Goal: Use online tool/utility: Utilize a website feature to perform a specific function

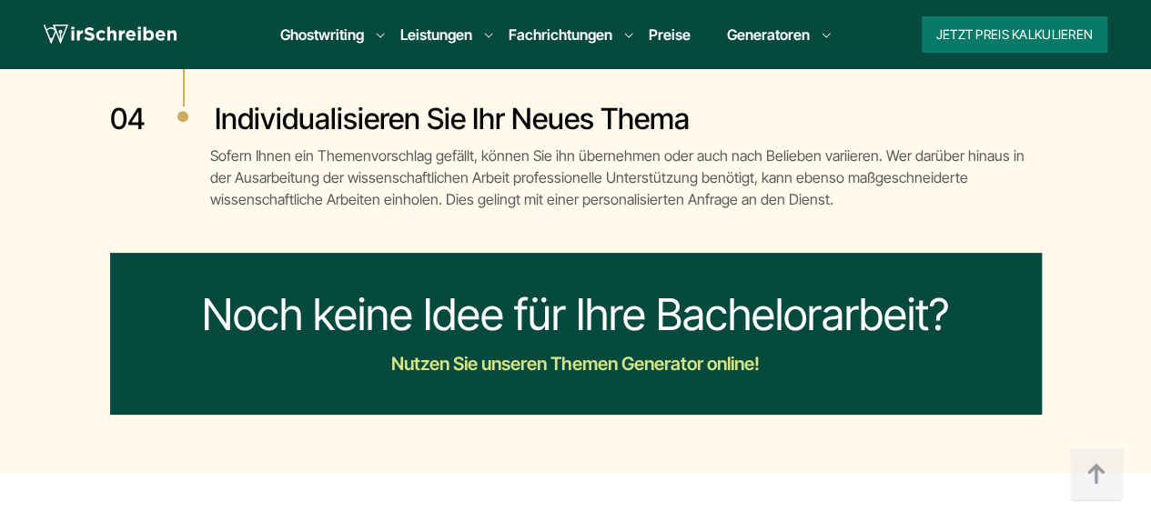
scroll to position [3838, 0]
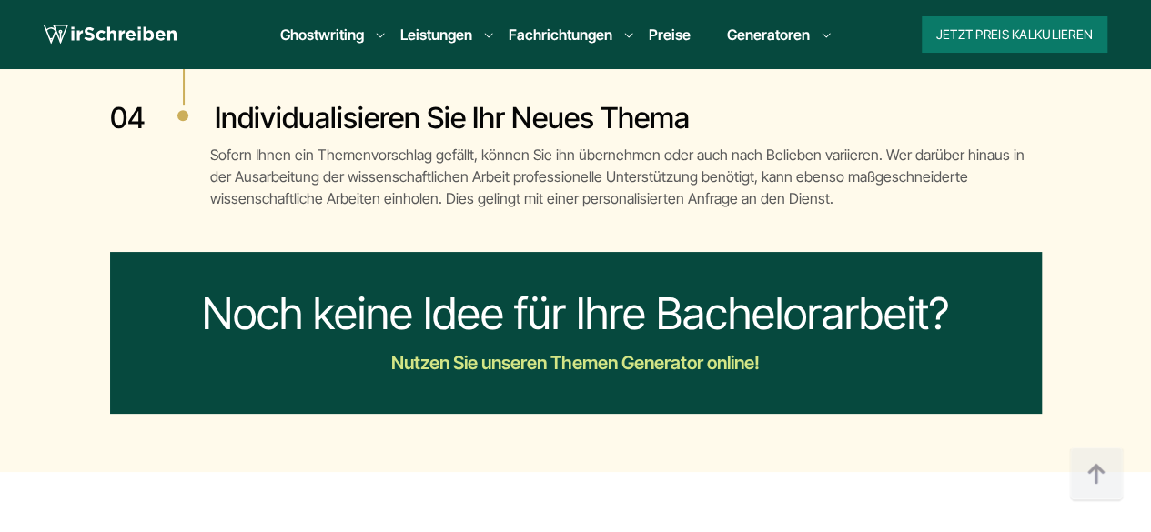
click at [557, 349] on div "Nutzen Sie unseren Themen Generator online!" at bounding box center [575, 363] width 659 height 29
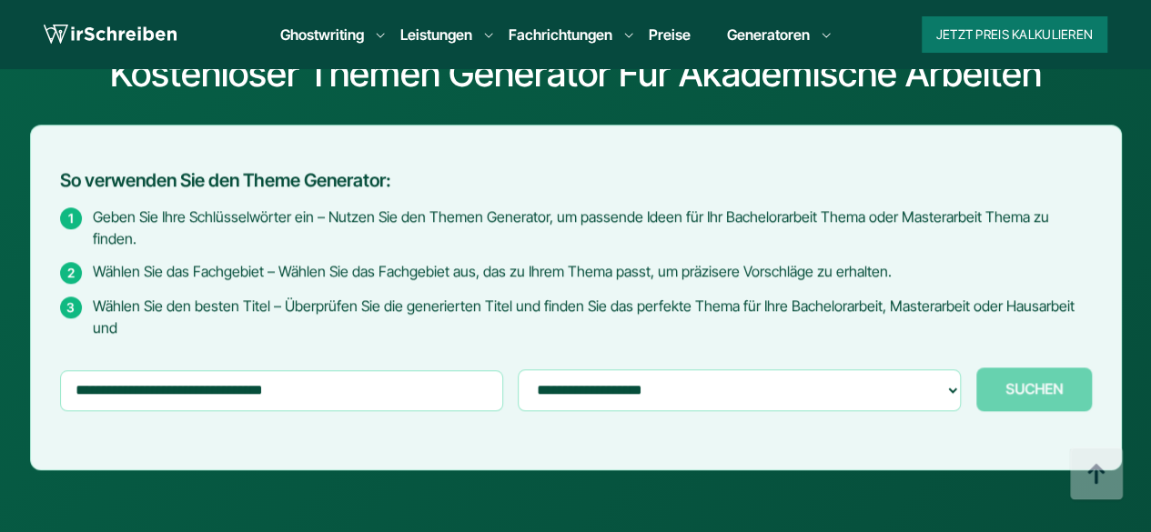
scroll to position [753, 0]
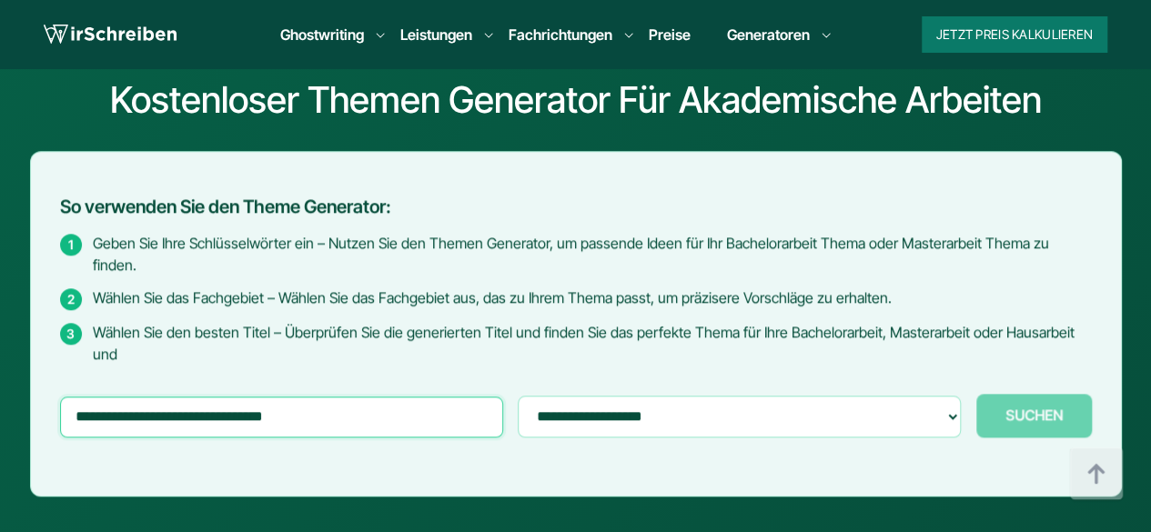
click at [171, 397] on input "text" at bounding box center [282, 417] width 444 height 40
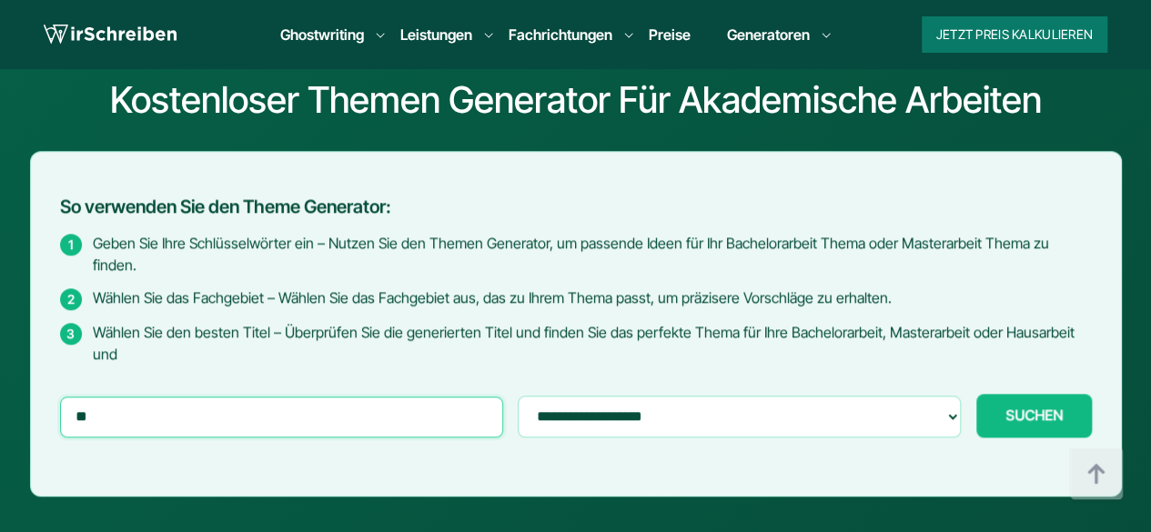
type input "*"
type input "**********"
click at [976, 394] on button "SUCHEN Generiere..." at bounding box center [1034, 416] width 116 height 44
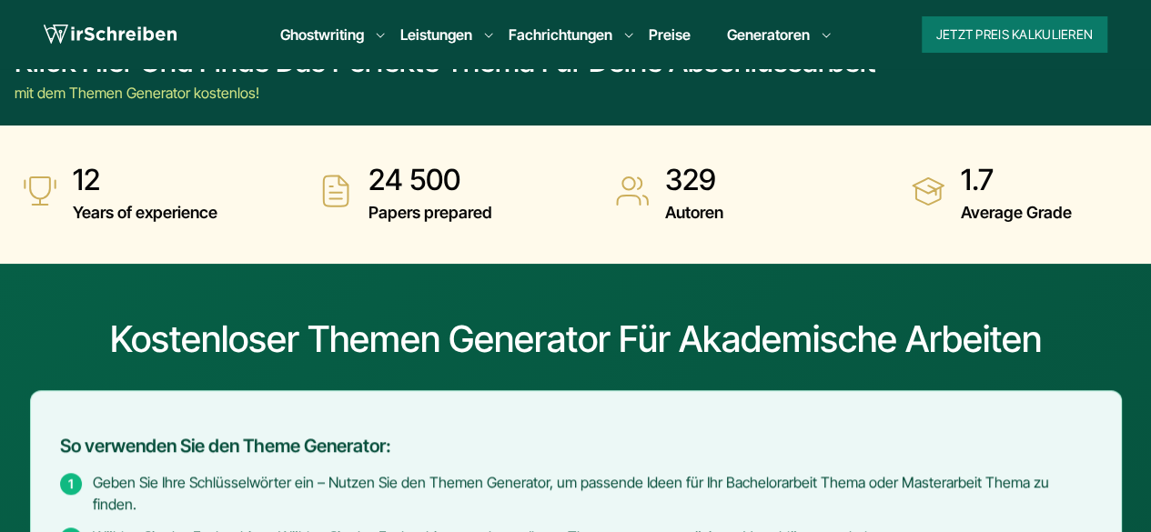
scroll to position [514, 0]
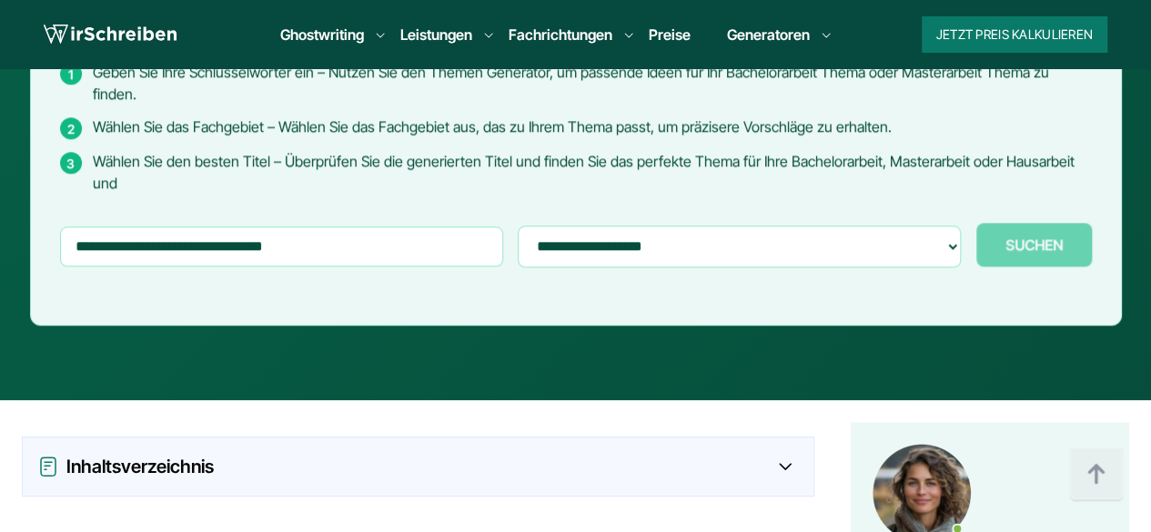
scroll to position [924, 0]
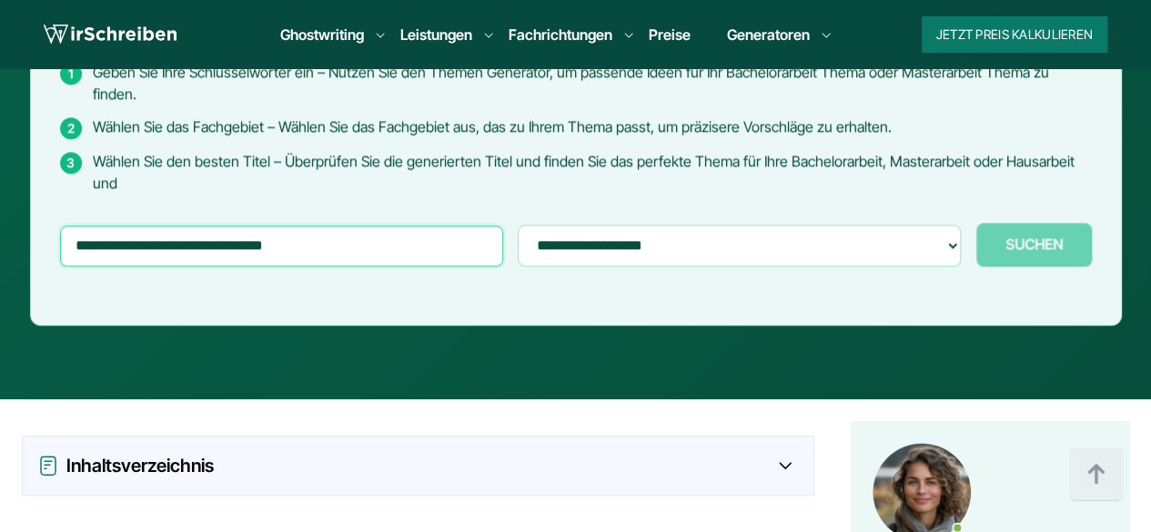
click at [125, 226] on input "text" at bounding box center [282, 246] width 444 height 40
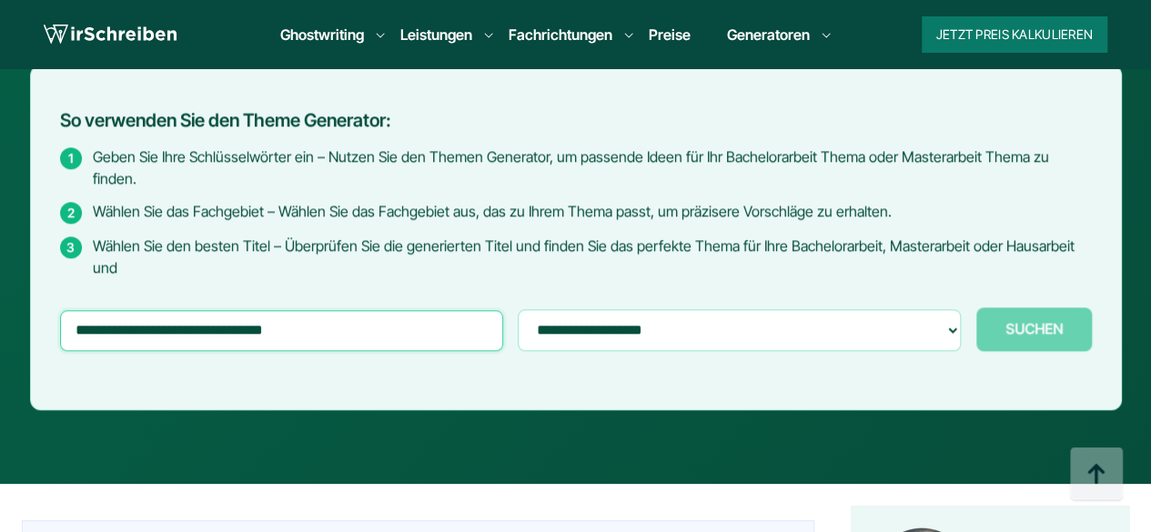
scroll to position [838, 0]
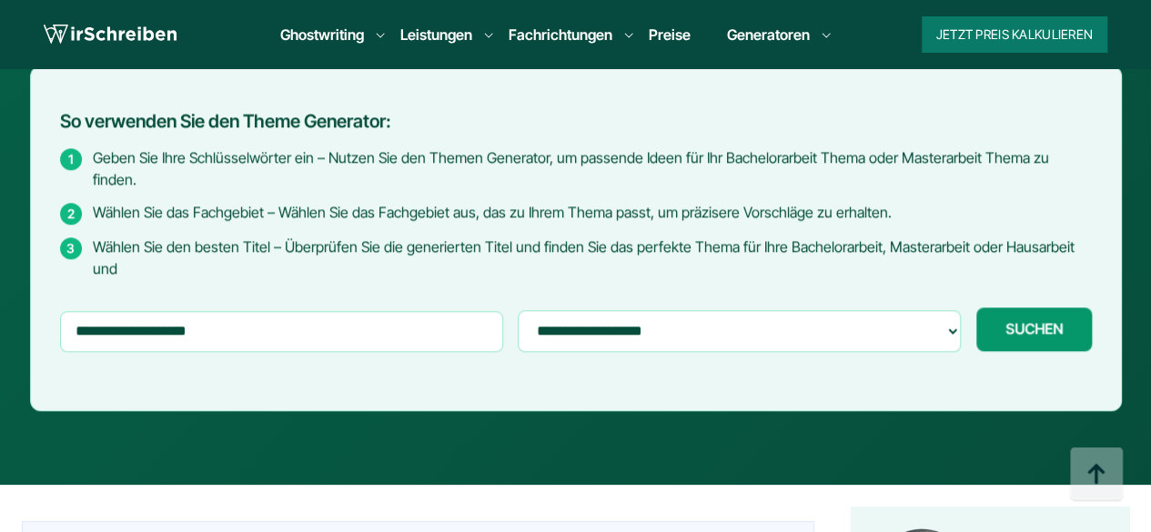
click at [1050, 320] on span "SUCHEN" at bounding box center [1034, 328] width 57 height 16
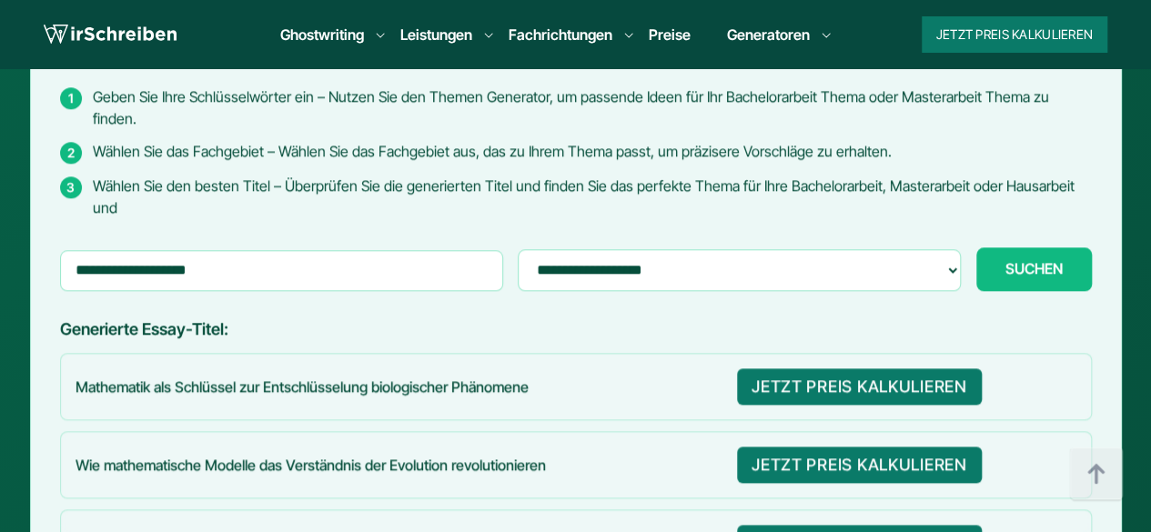
scroll to position [903, 0]
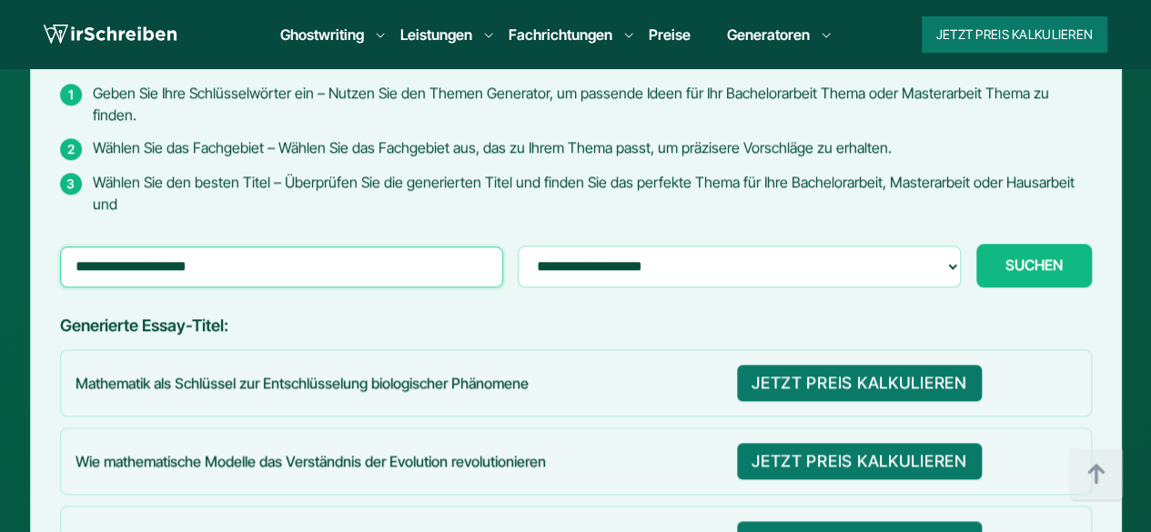
drag, startPoint x: 219, startPoint y: 236, endPoint x: 12, endPoint y: 247, distance: 207.8
click at [12, 247] on div "Kostenloser Themen Generator für akademische Arbeiten So verwenden Sie den Them…" at bounding box center [575, 463] width 1151 height 1178
type input "**********"
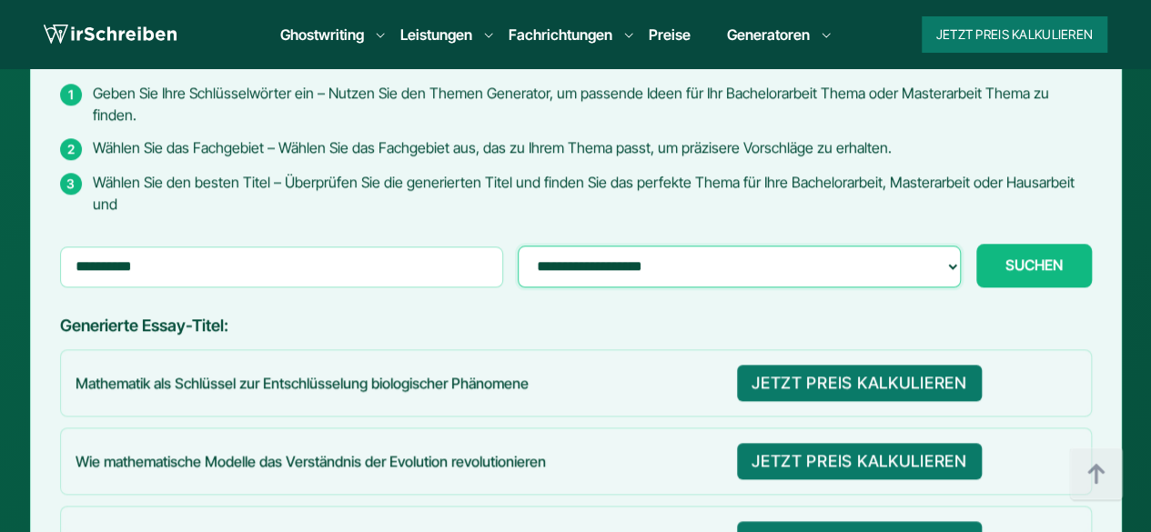
click at [642, 246] on select "**********" at bounding box center [739, 267] width 443 height 42
select select "**********"
click at [518, 246] on select "**********" at bounding box center [739, 267] width 443 height 42
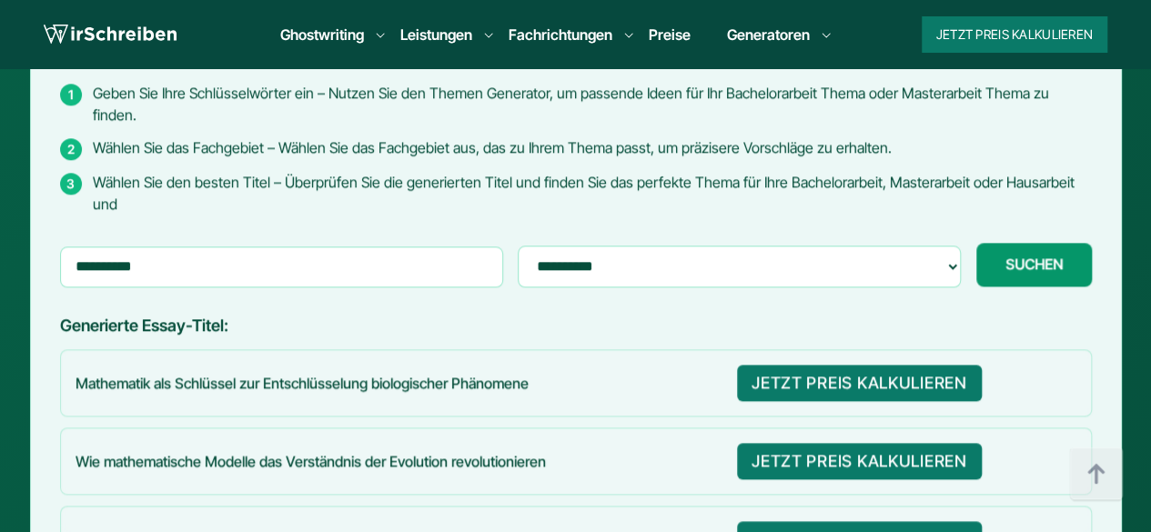
click at [1060, 256] on span "SUCHEN" at bounding box center [1034, 264] width 57 height 16
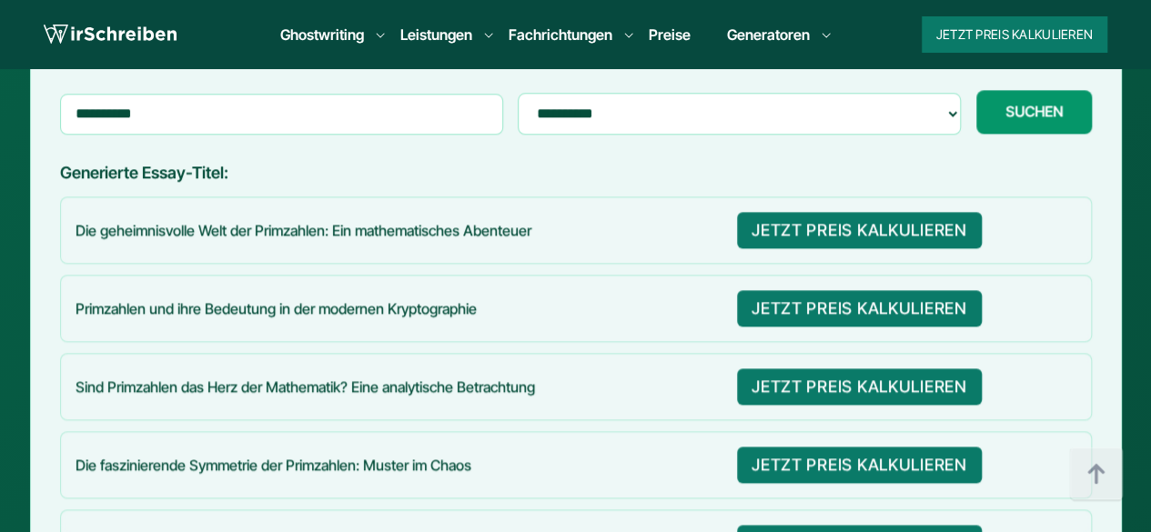
scroll to position [1087, 0]
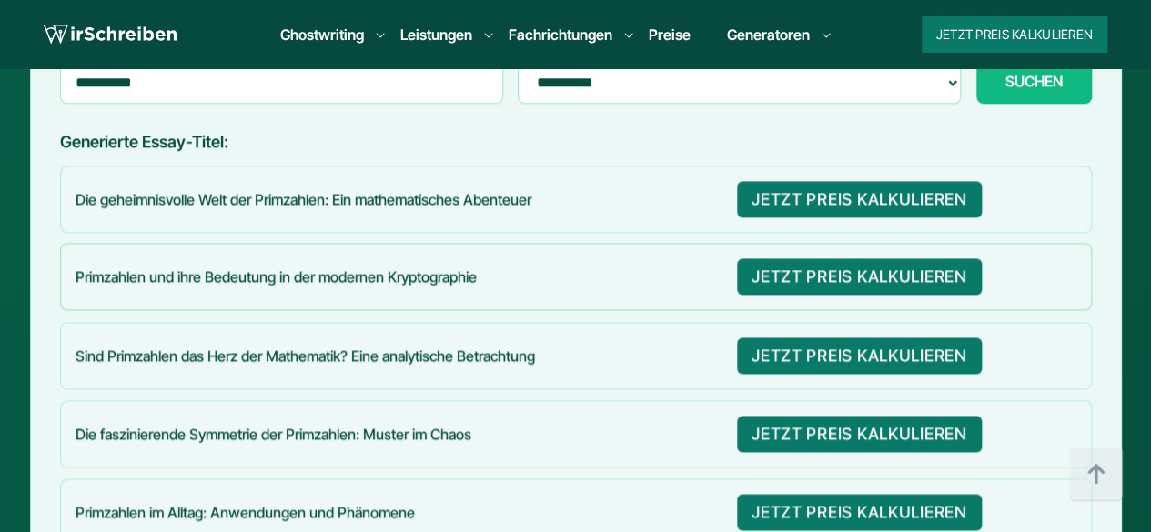
click at [291, 267] on p "Primzahlen und ihre Bedeutung in der modernen Kryptographie" at bounding box center [399, 277] width 647 height 20
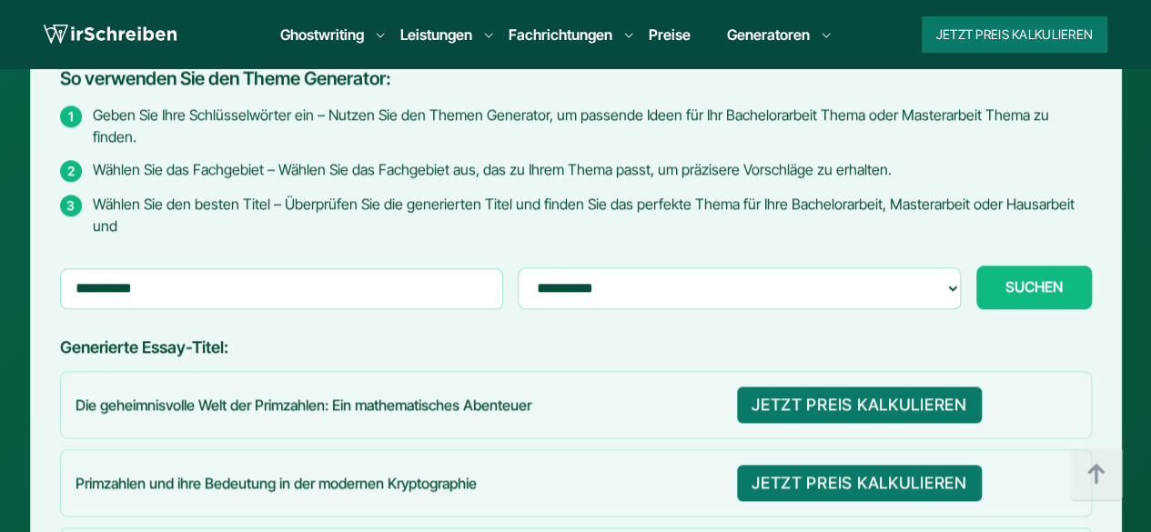
scroll to position [881, 0]
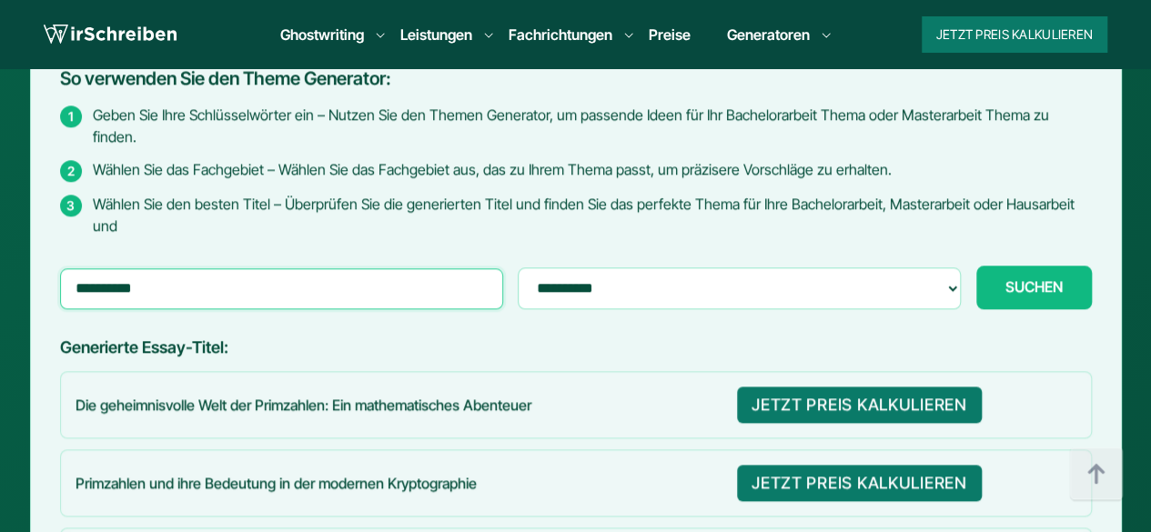
drag, startPoint x: 150, startPoint y: 248, endPoint x: 49, endPoint y: 241, distance: 101.2
click at [49, 241] on div "So verwenden Sie den Theme Generator: 1 Geben Sie Ihre Schlüsselwörter ein – Nu…" at bounding box center [576, 520] width 1092 height 994
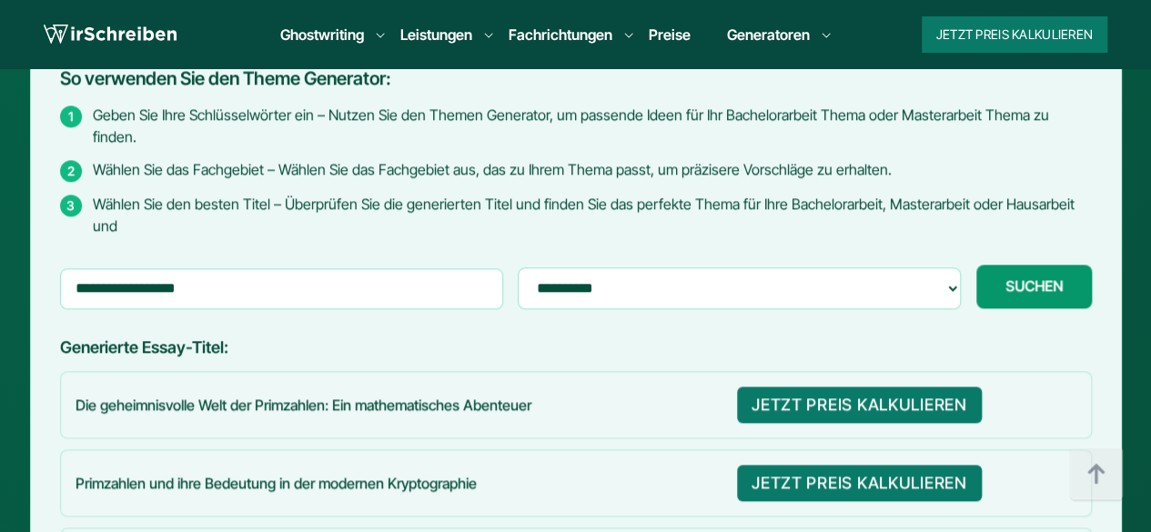
click at [998, 265] on button "SUCHEN Generiere..." at bounding box center [1034, 287] width 116 height 44
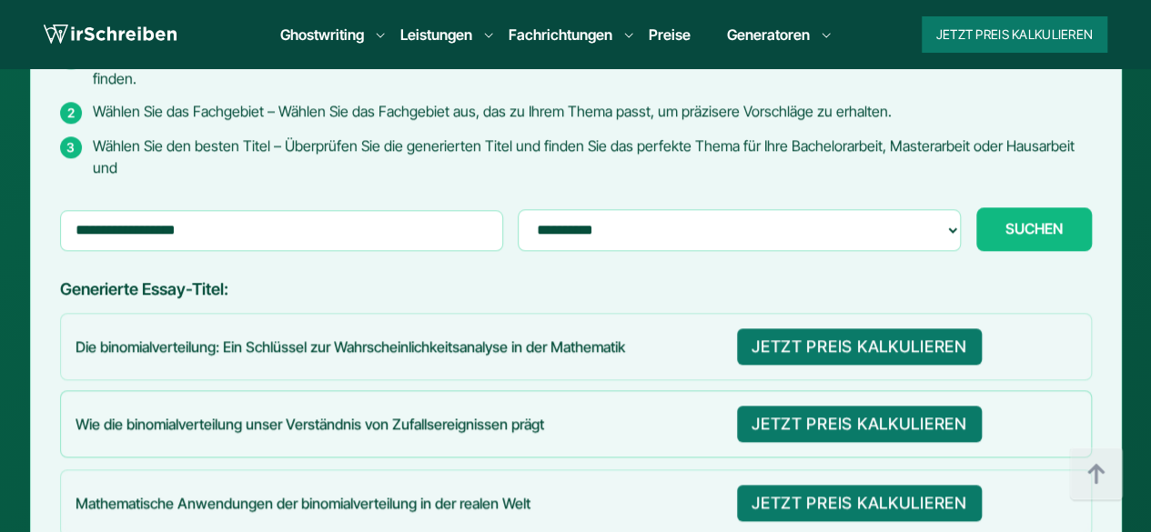
scroll to position [937, 0]
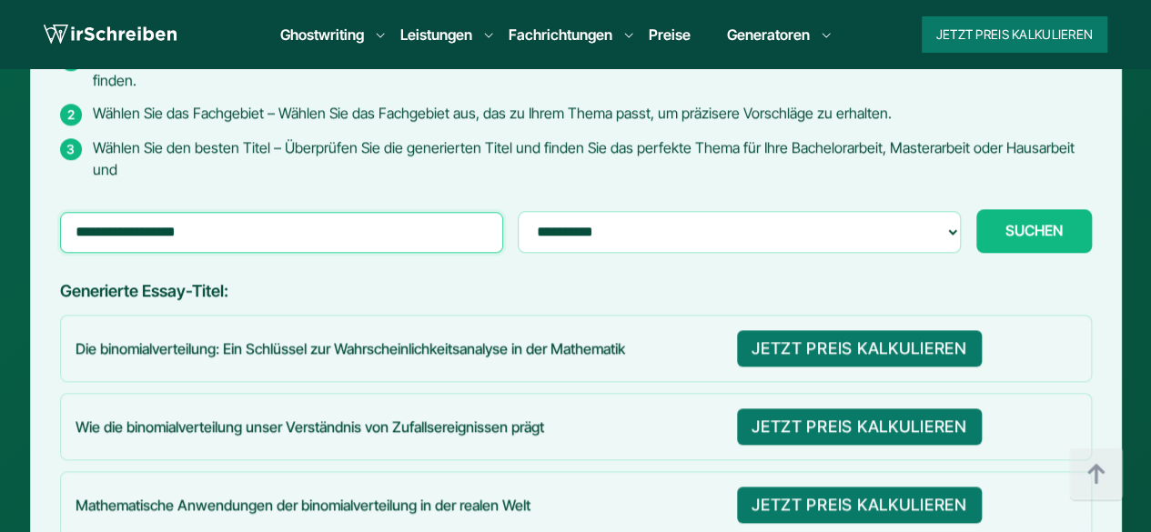
click at [220, 212] on input "**********" at bounding box center [282, 232] width 444 height 40
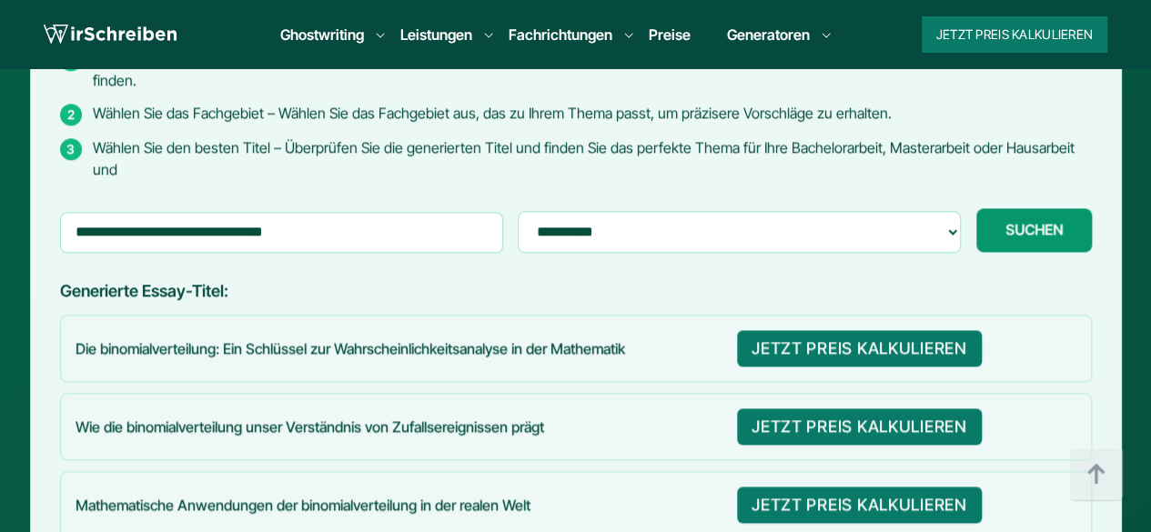
click at [1014, 221] on span "SUCHEN" at bounding box center [1034, 229] width 57 height 16
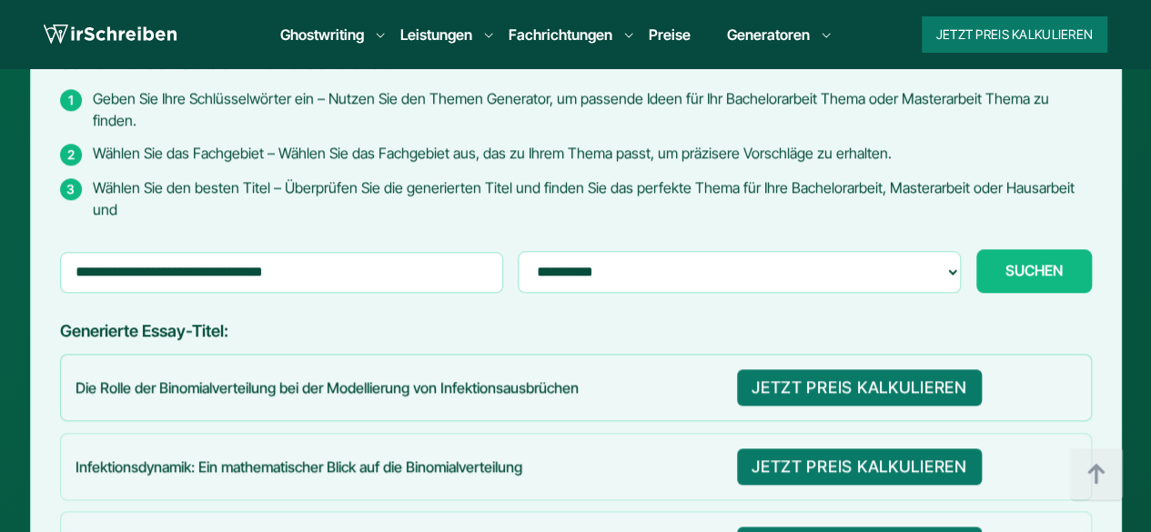
scroll to position [895, 0]
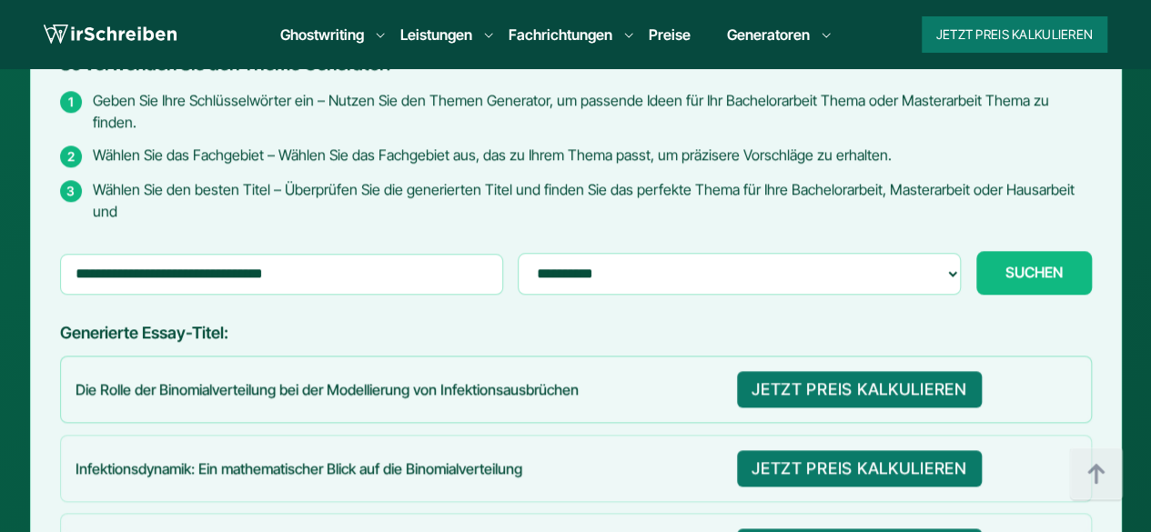
click at [571, 379] on p "Die Rolle der Binomialverteilung bei der Modellierung von Infektionsausbrüchen" at bounding box center [399, 389] width 647 height 20
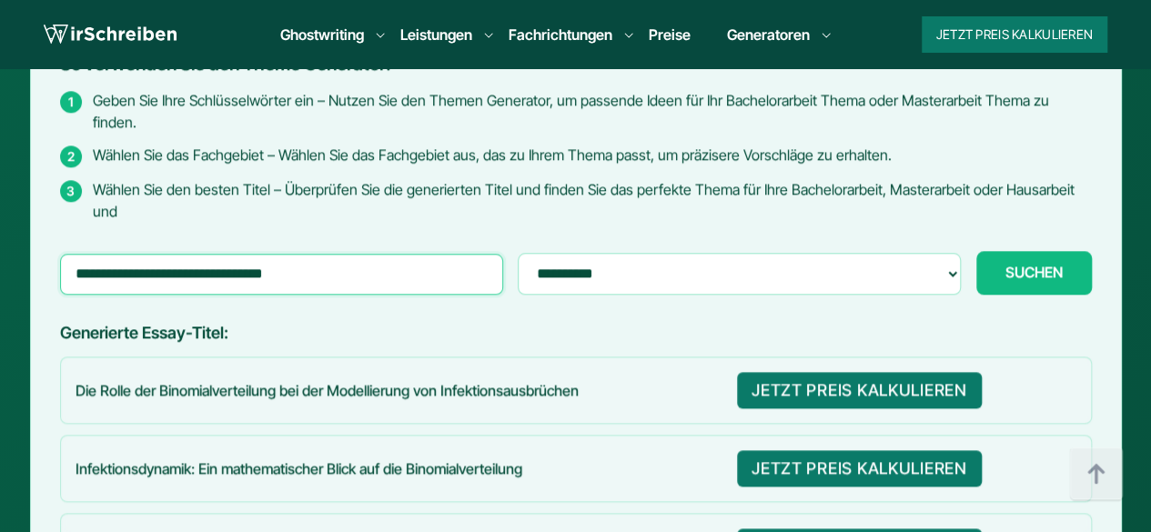
drag, startPoint x: 321, startPoint y: 231, endPoint x: 0, endPoint y: 259, distance: 322.5
click at [0, 259] on div "Kostenloser Themen Generator für akademische Arbeiten So verwenden Sie den Them…" at bounding box center [575, 471] width 1151 height 1178
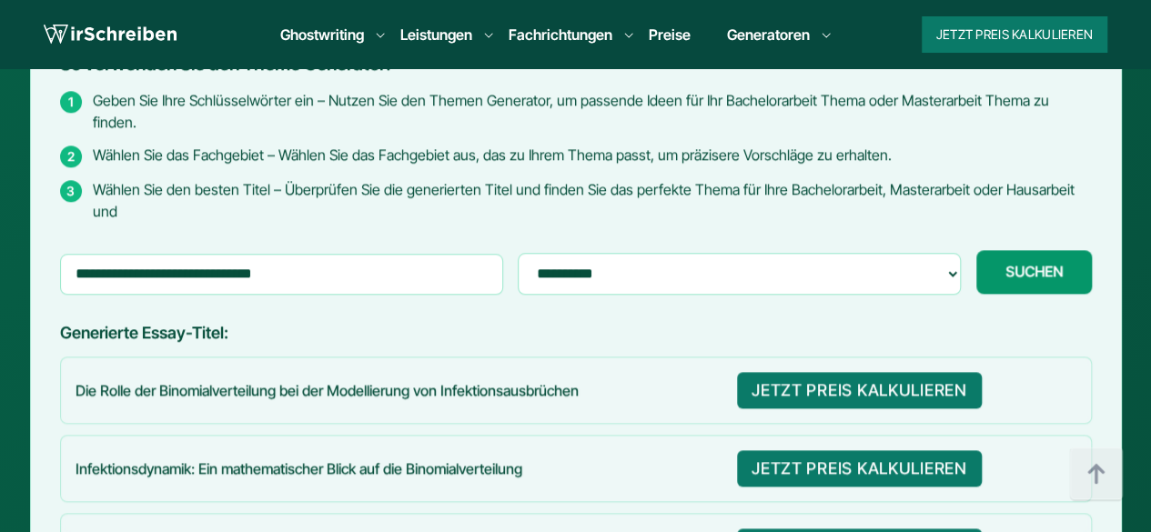
click at [1065, 250] on button "SUCHEN Generiere..." at bounding box center [1034, 272] width 116 height 44
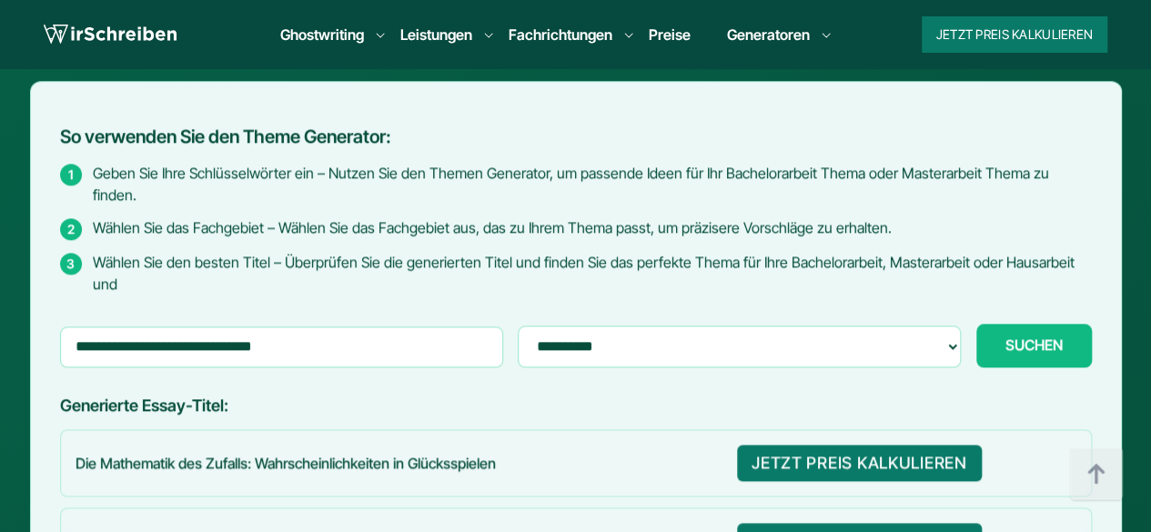
scroll to position [824, 0]
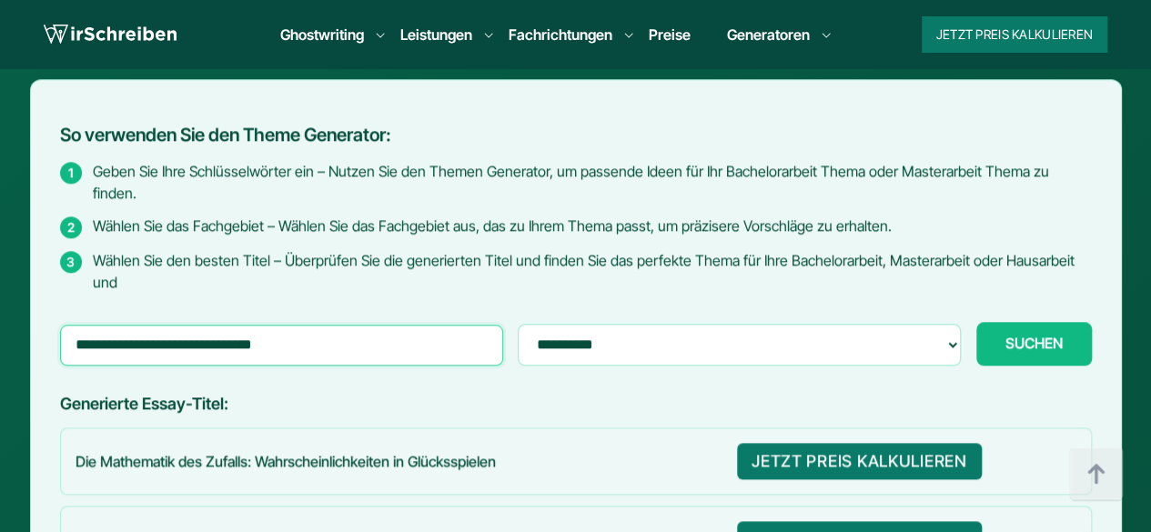
drag, startPoint x: 279, startPoint y: 300, endPoint x: 188, endPoint y: 305, distance: 91.1
click at [188, 325] on input "**********" at bounding box center [282, 345] width 444 height 40
click at [976, 322] on button "SUCHEN Generiere..." at bounding box center [1034, 344] width 116 height 44
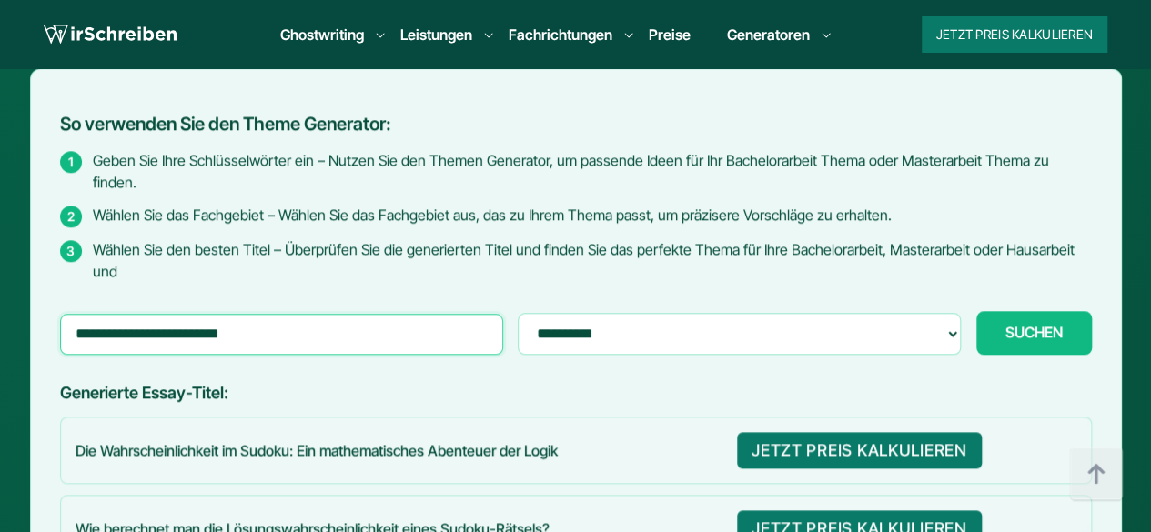
scroll to position [835, 0]
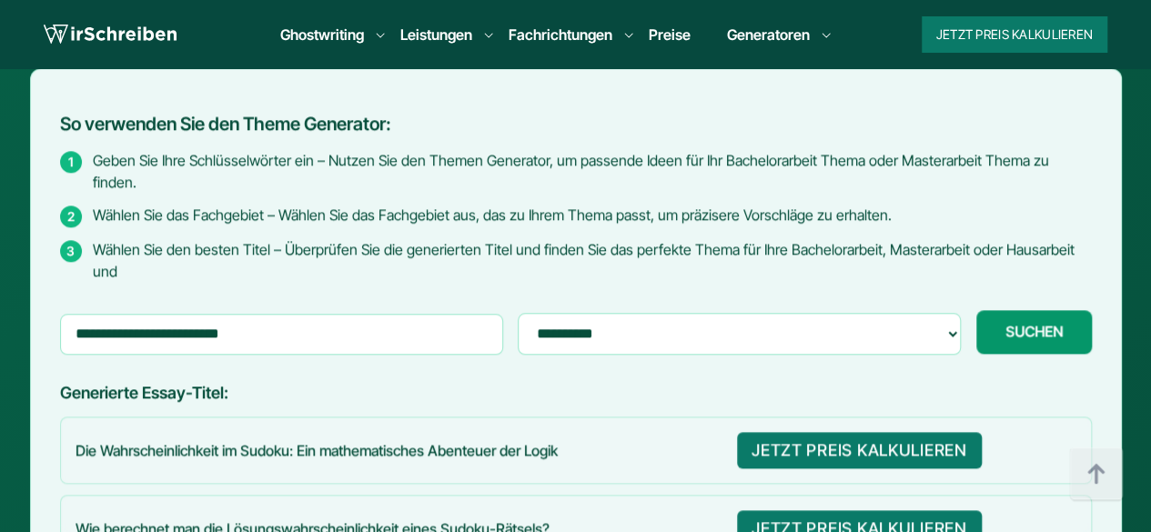
click at [1056, 310] on button "SUCHEN Generiere..." at bounding box center [1034, 332] width 116 height 44
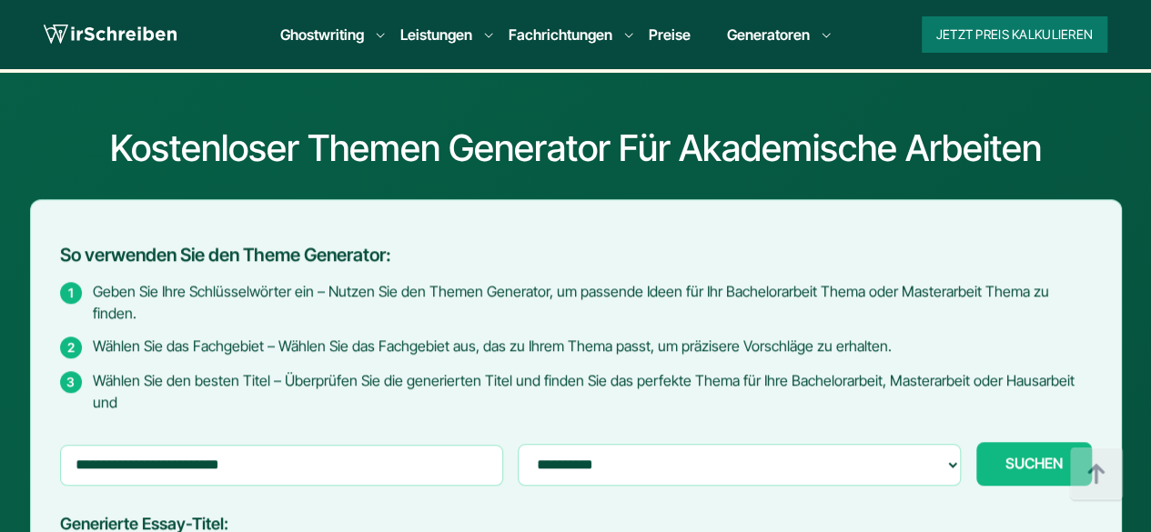
scroll to position [703, 0]
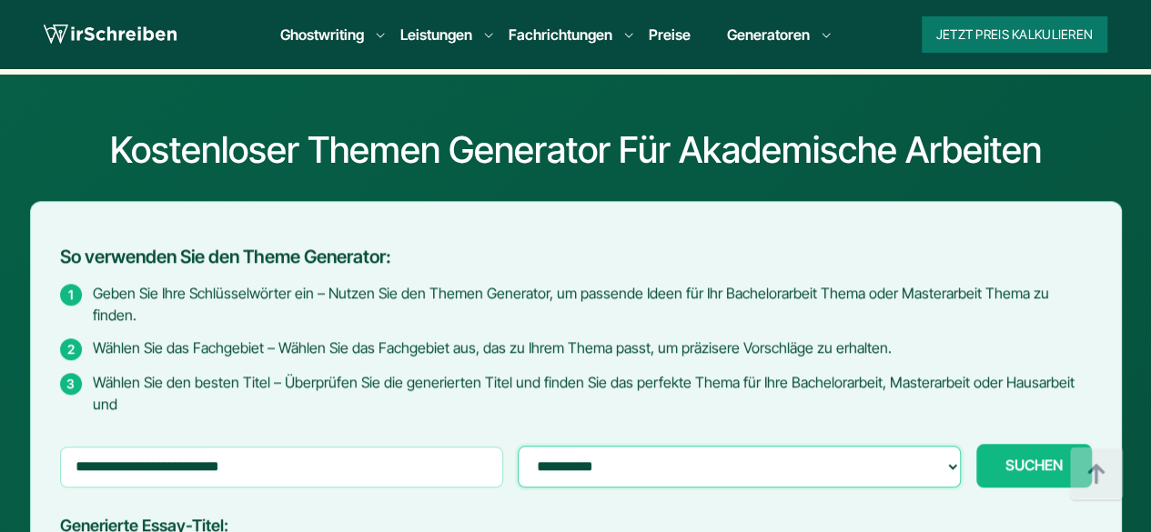
click at [857, 446] on select "**********" at bounding box center [739, 467] width 443 height 42
click at [443, 268] on div "So verwenden Sie den Theme Generator: 1 Geben Sie Ihre Schlüsselwörter ein – Nu…" at bounding box center [576, 331] width 1032 height 168
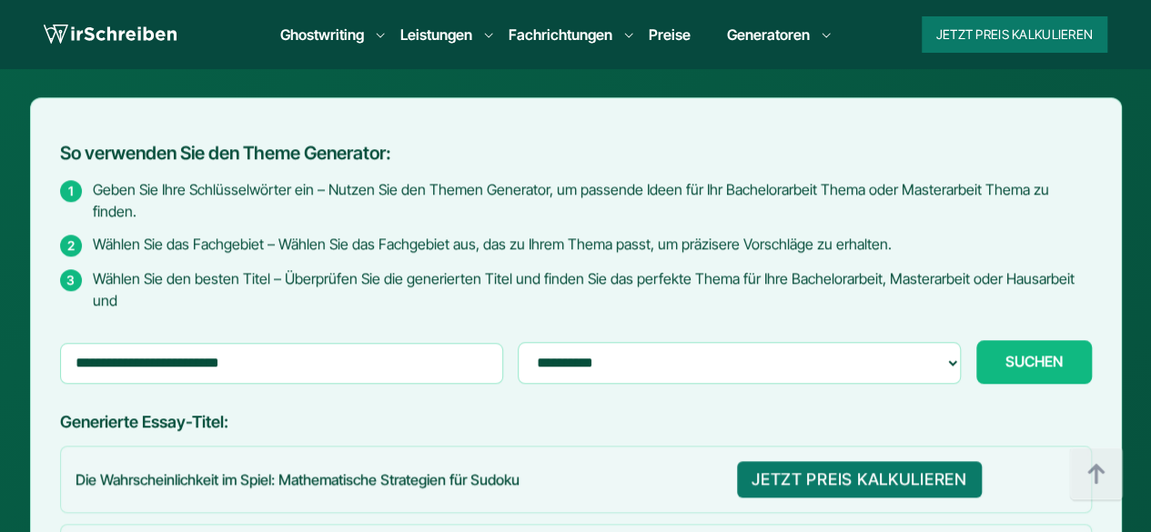
scroll to position [806, 0]
drag, startPoint x: 193, startPoint y: 329, endPoint x: 0, endPoint y: 321, distance: 193.1
click at [1042, 352] on span "SUCHEN" at bounding box center [1034, 360] width 57 height 16
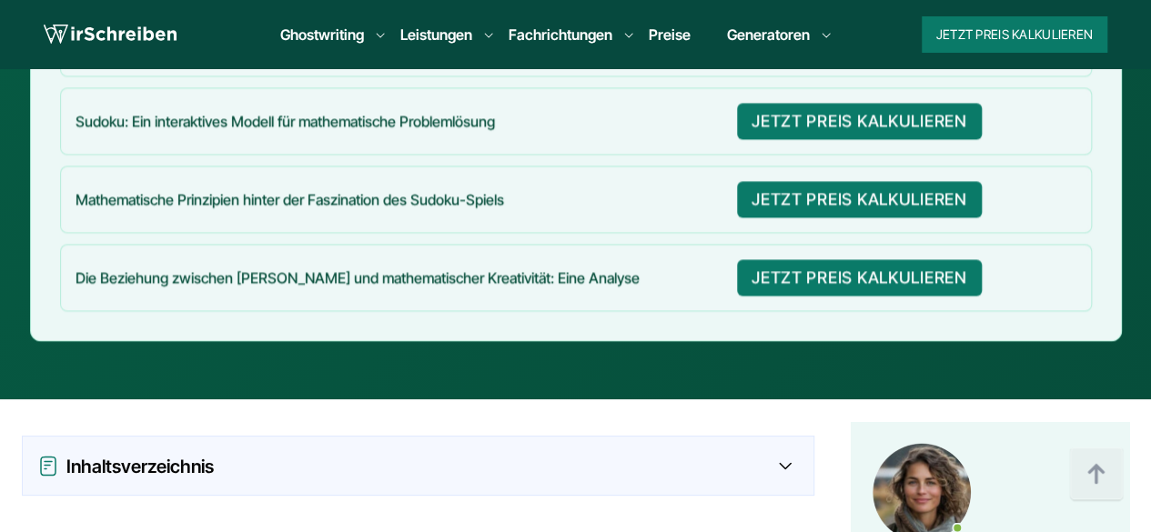
scroll to position [1556, 0]
click at [538, 451] on div "Inhaltsverzeichnis" at bounding box center [418, 465] width 762 height 29
click at [788, 462] on icon at bounding box center [785, 465] width 13 height 7
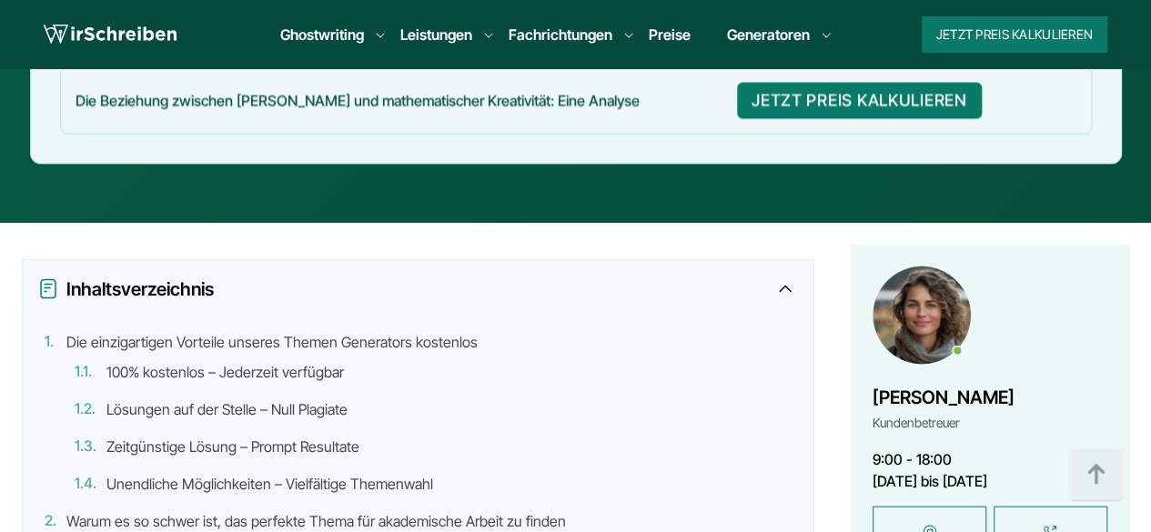
scroll to position [1733, 0]
click at [786, 275] on div "Inhaltsverzeichnis" at bounding box center [418, 289] width 762 height 29
click at [778, 275] on div "Inhaltsverzeichnis" at bounding box center [418, 289] width 762 height 29
click at [788, 286] on icon at bounding box center [785, 289] width 13 height 7
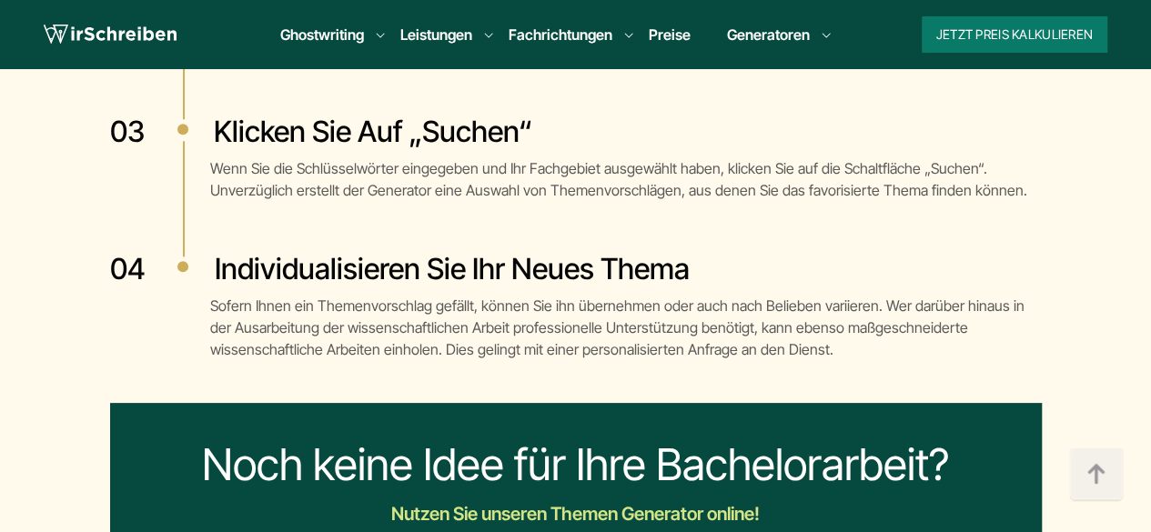
scroll to position [4318, 0]
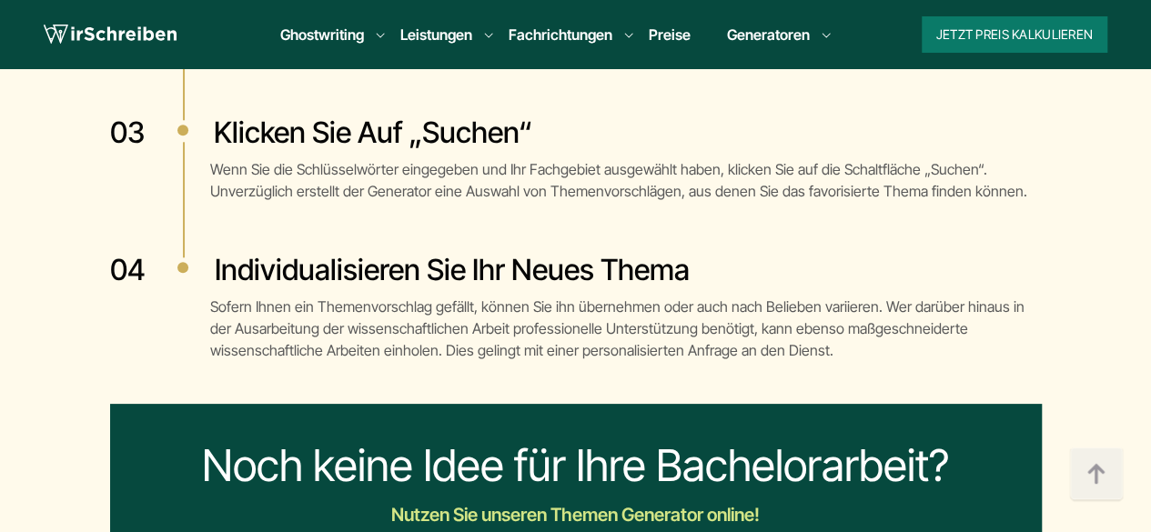
click at [550, 501] on div "Nutzen Sie unseren Themen Generator online!" at bounding box center [575, 515] width 659 height 29
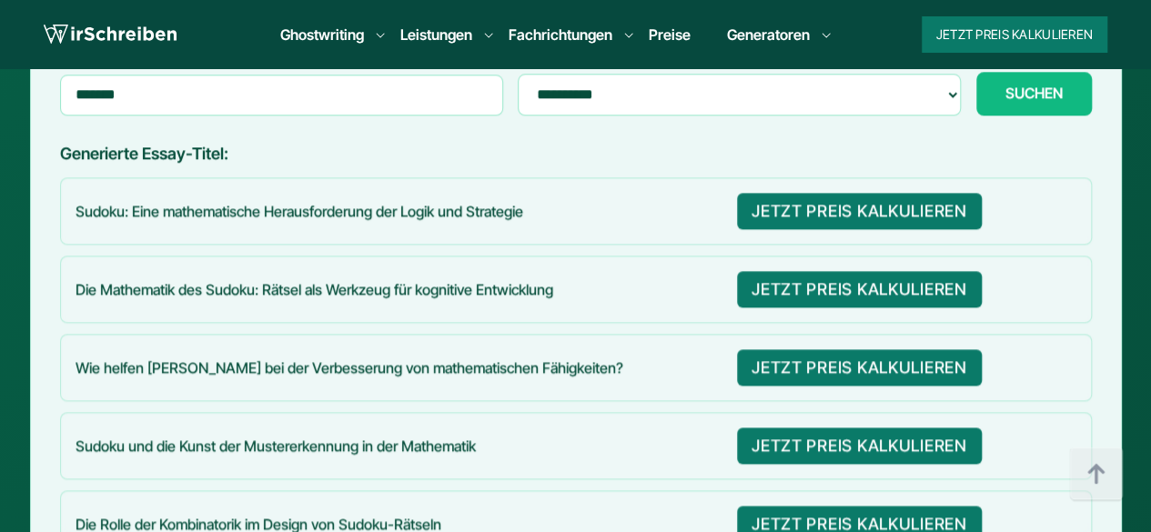
scroll to position [1083, 0]
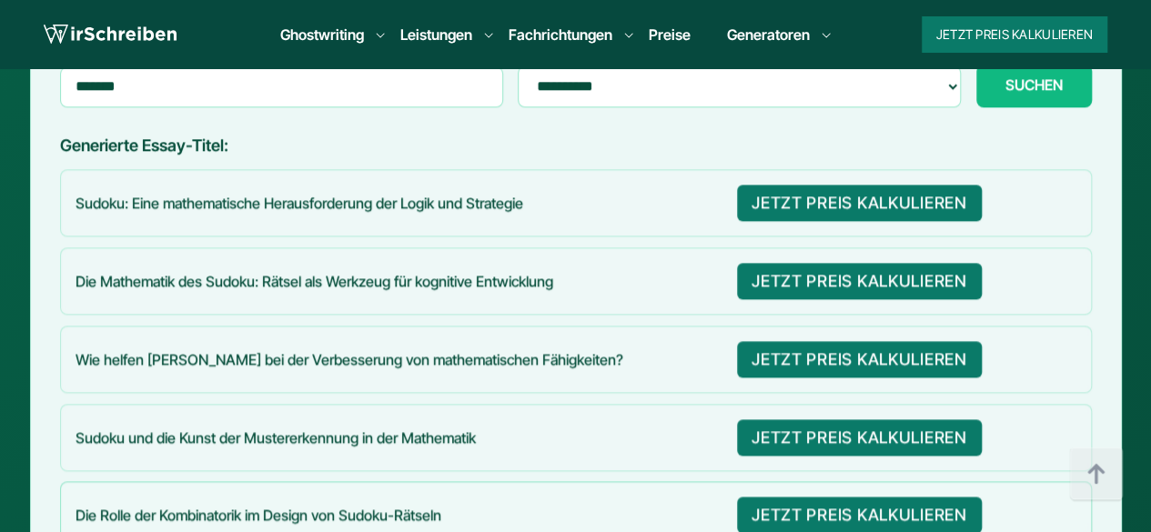
click at [448, 505] on p "Die Rolle der Kombinatorik im Design von Sudoku-Rätseln" at bounding box center [399, 515] width 647 height 20
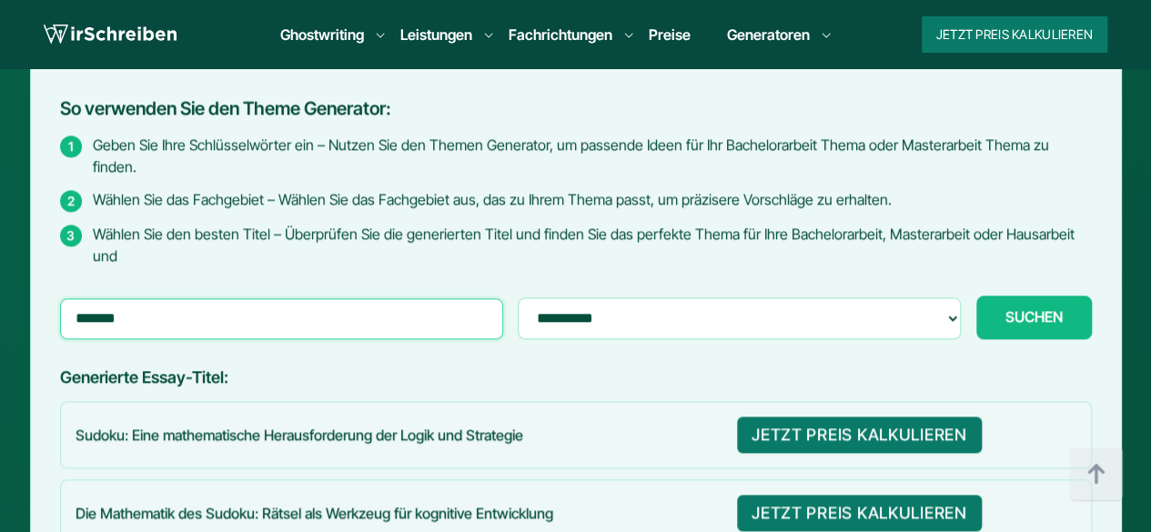
click at [194, 298] on input "******" at bounding box center [282, 318] width 444 height 40
type input "*"
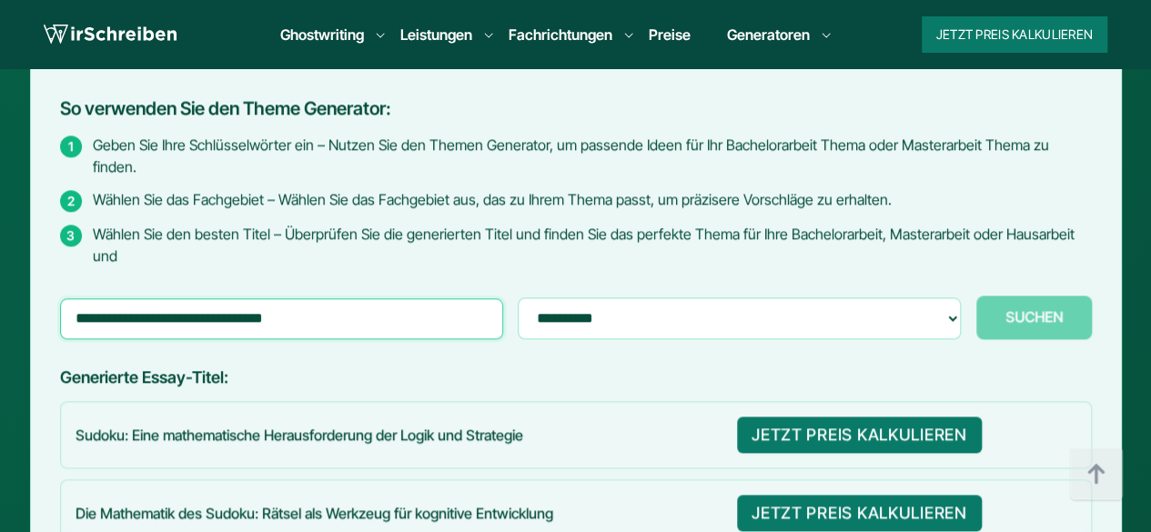
paste input "**********"
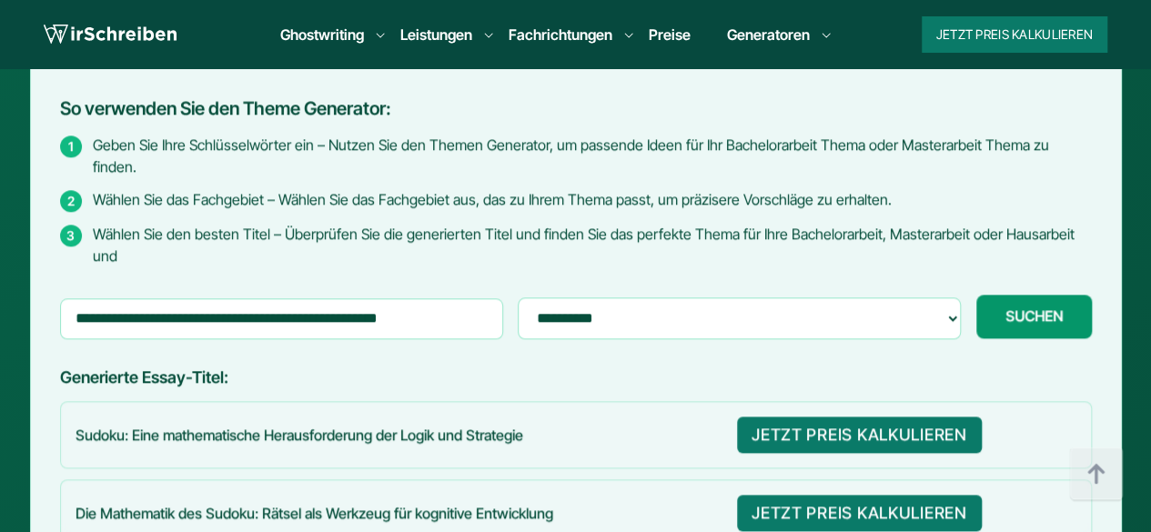
click at [1022, 295] on button "SUCHEN Generiere..." at bounding box center [1034, 317] width 116 height 44
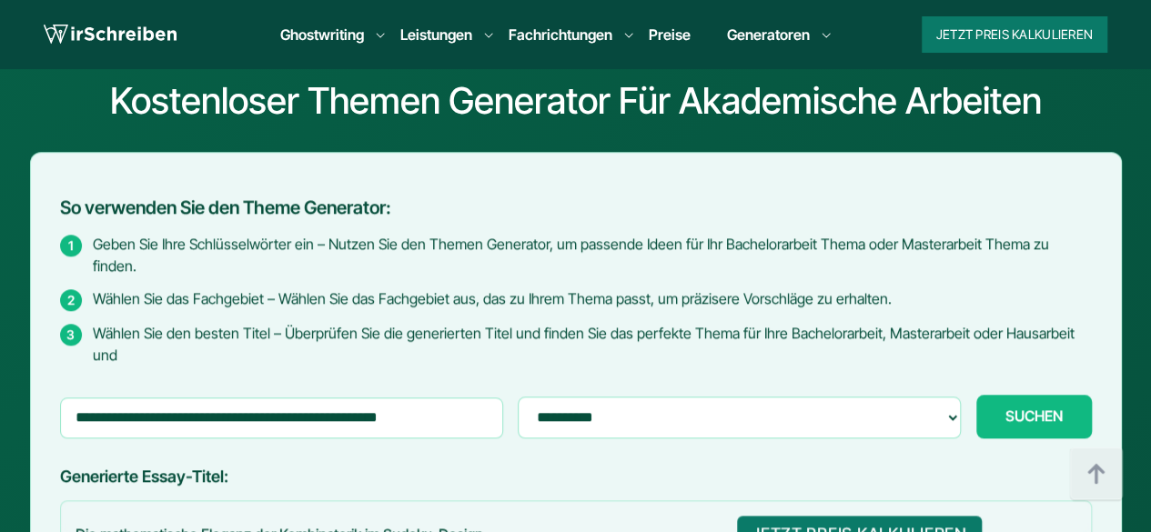
scroll to position [752, 0]
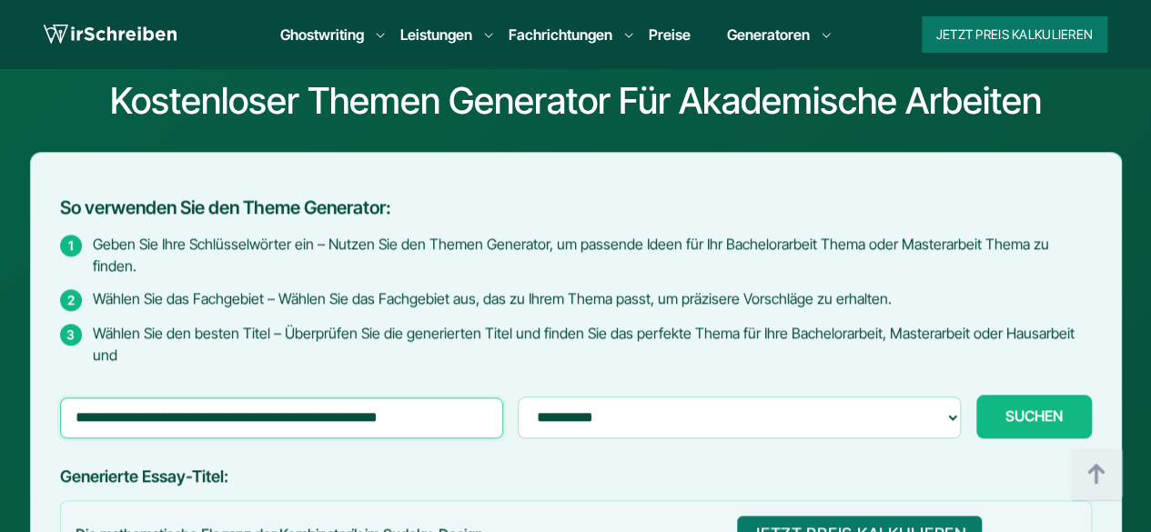
drag, startPoint x: 449, startPoint y: 383, endPoint x: 0, endPoint y: 361, distance: 449.2
click at [976, 395] on button "SUCHEN Generiere..." at bounding box center [1034, 417] width 116 height 44
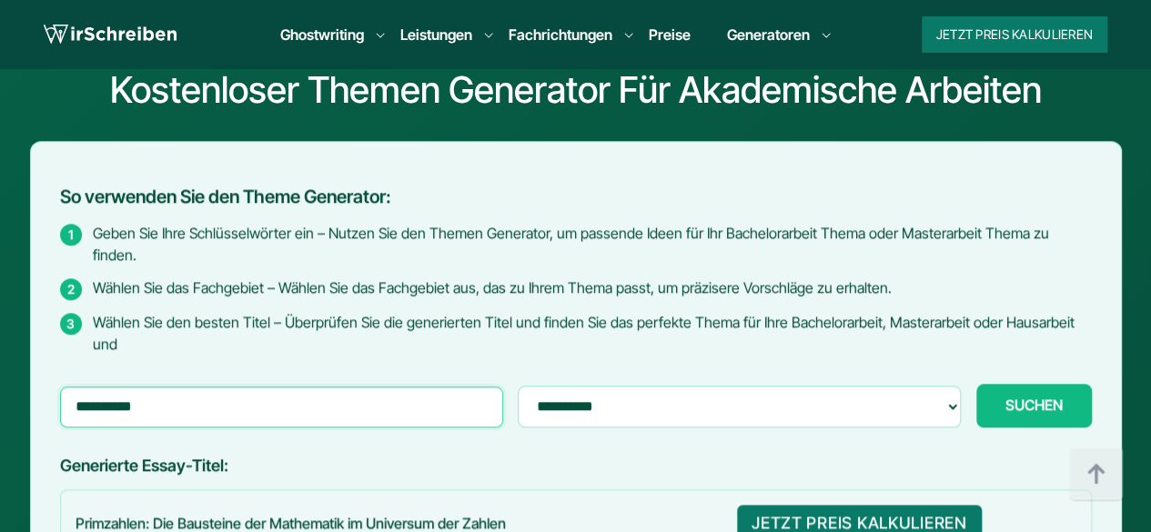
scroll to position [763, 0]
drag, startPoint x: 157, startPoint y: 375, endPoint x: 0, endPoint y: 369, distance: 156.6
type input "**********"
click at [976, 384] on button "SUCHEN Generiere..." at bounding box center [1034, 406] width 116 height 44
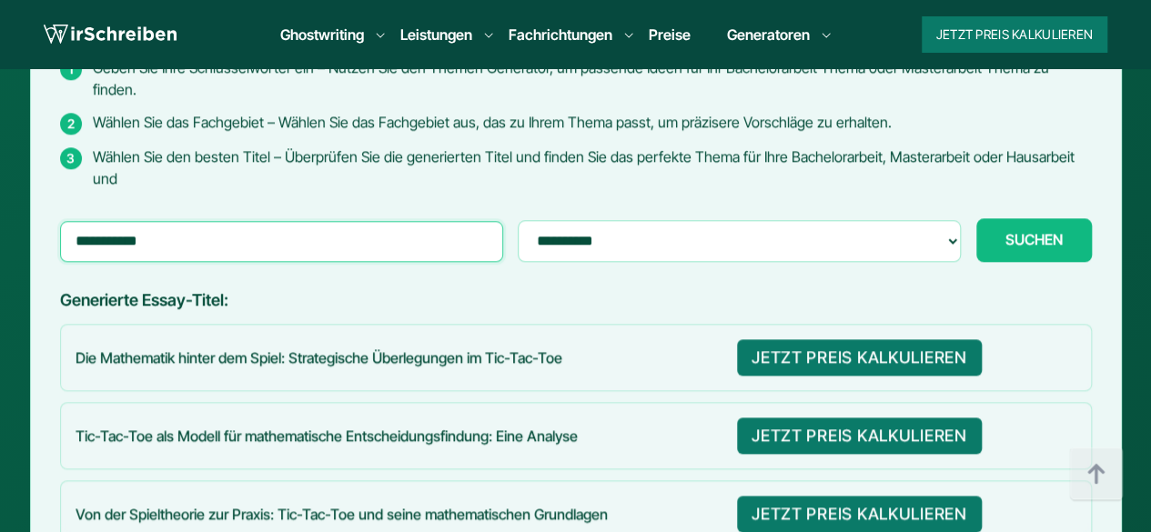
scroll to position [928, 0]
